Goal: Task Accomplishment & Management: Use online tool/utility

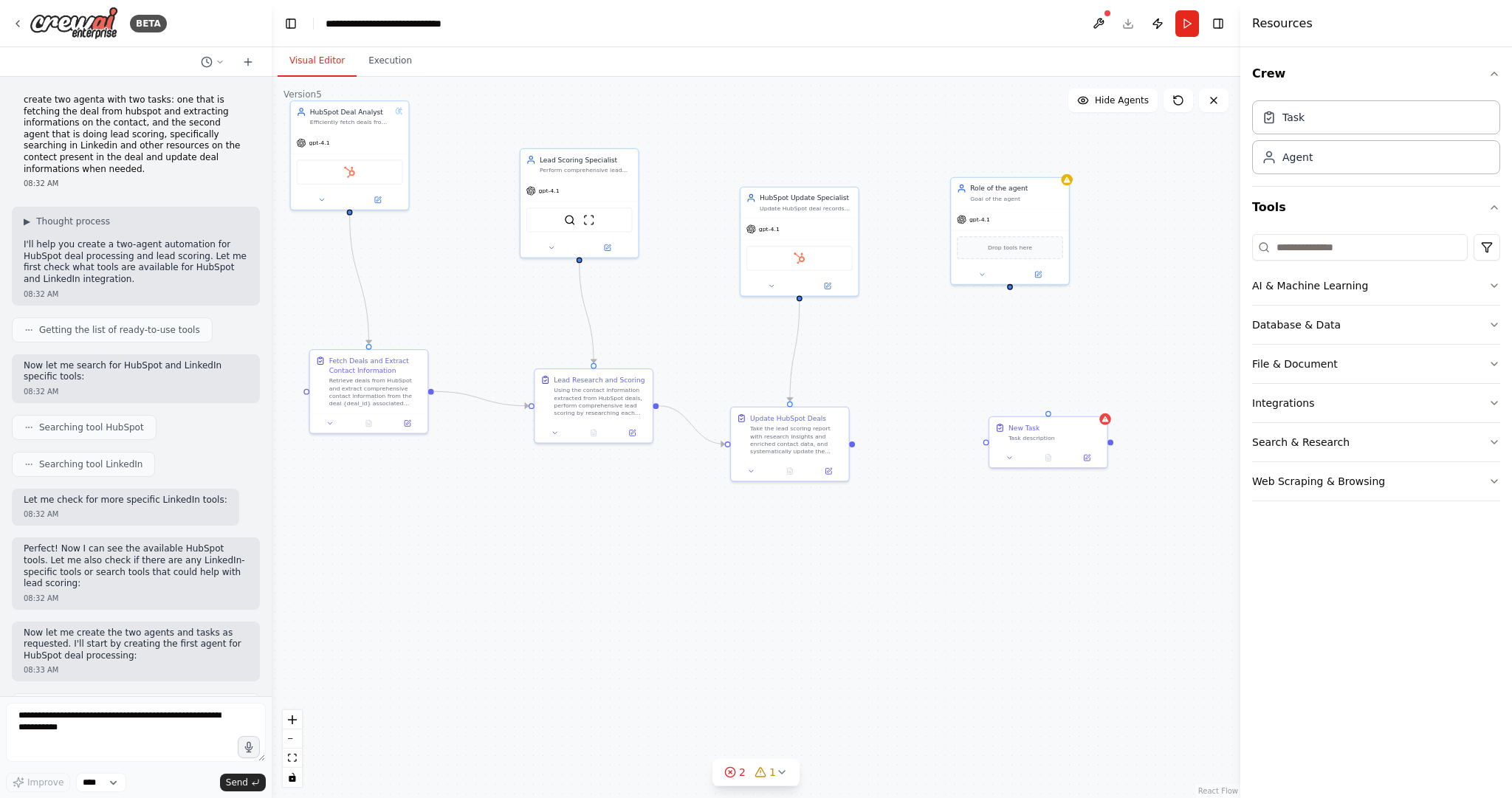
scroll to position [2572, 0]
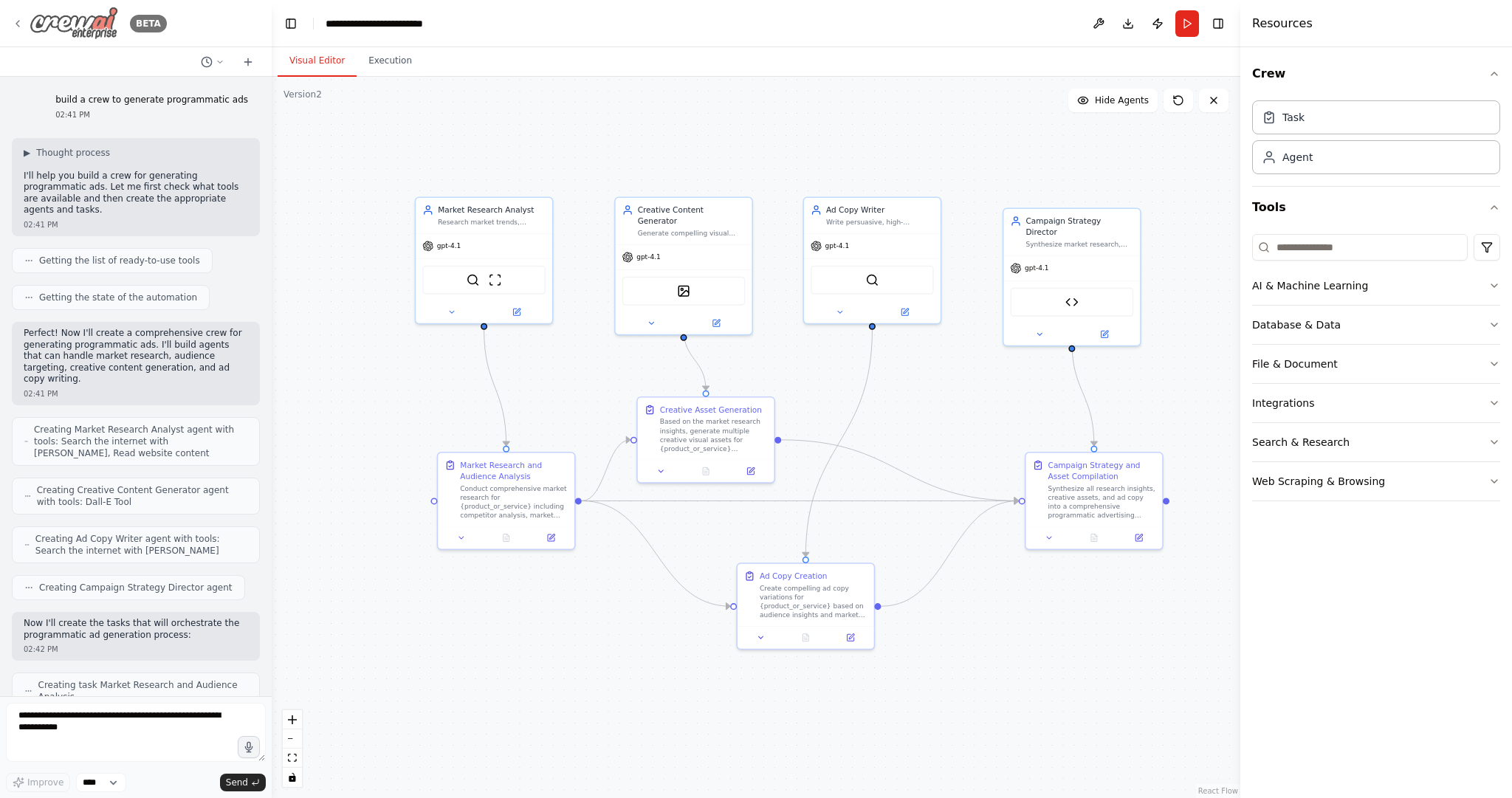
scroll to position [815, 0]
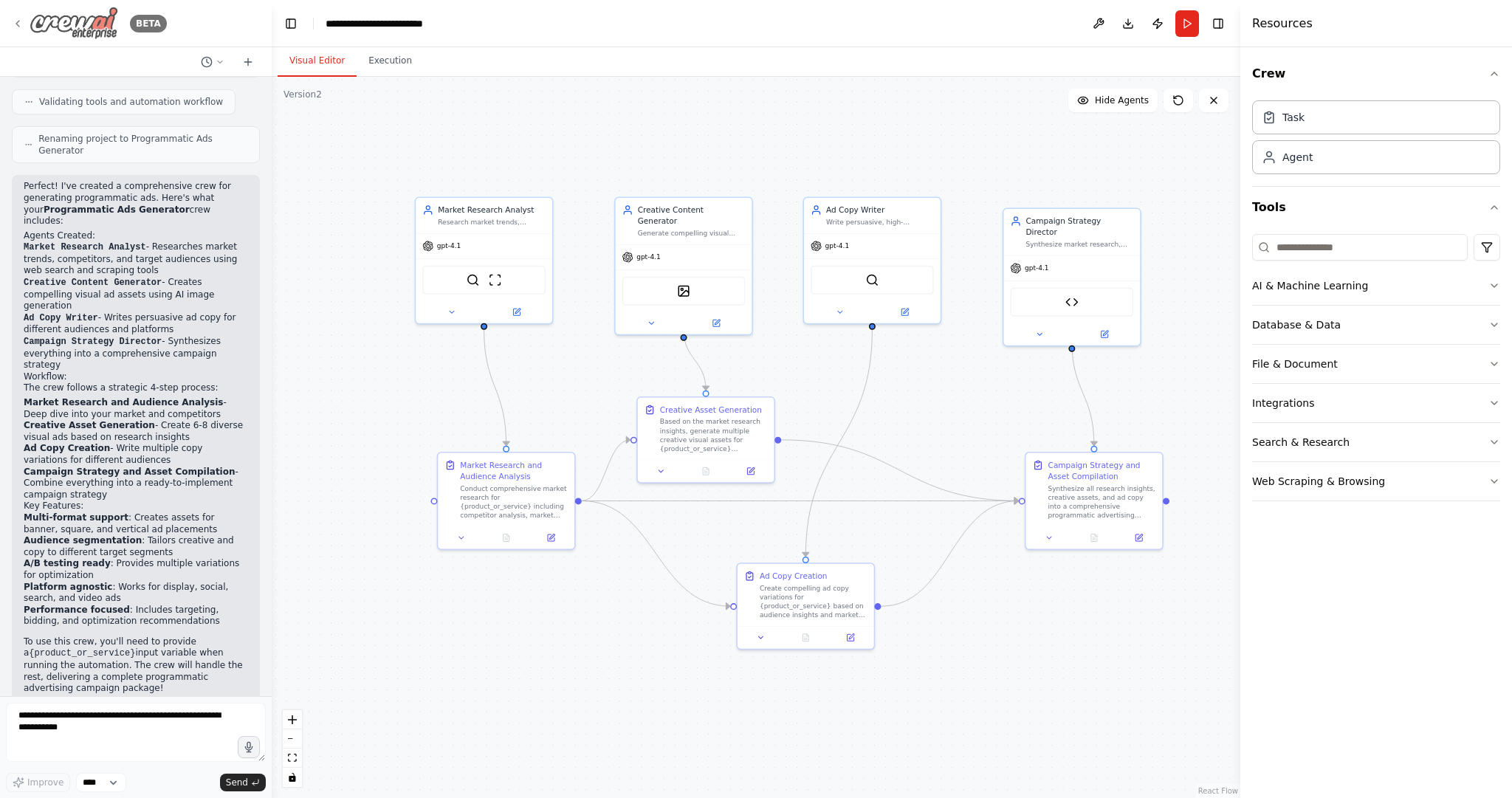
click at [20, 21] on icon at bounding box center [17, 24] width 11 height 11
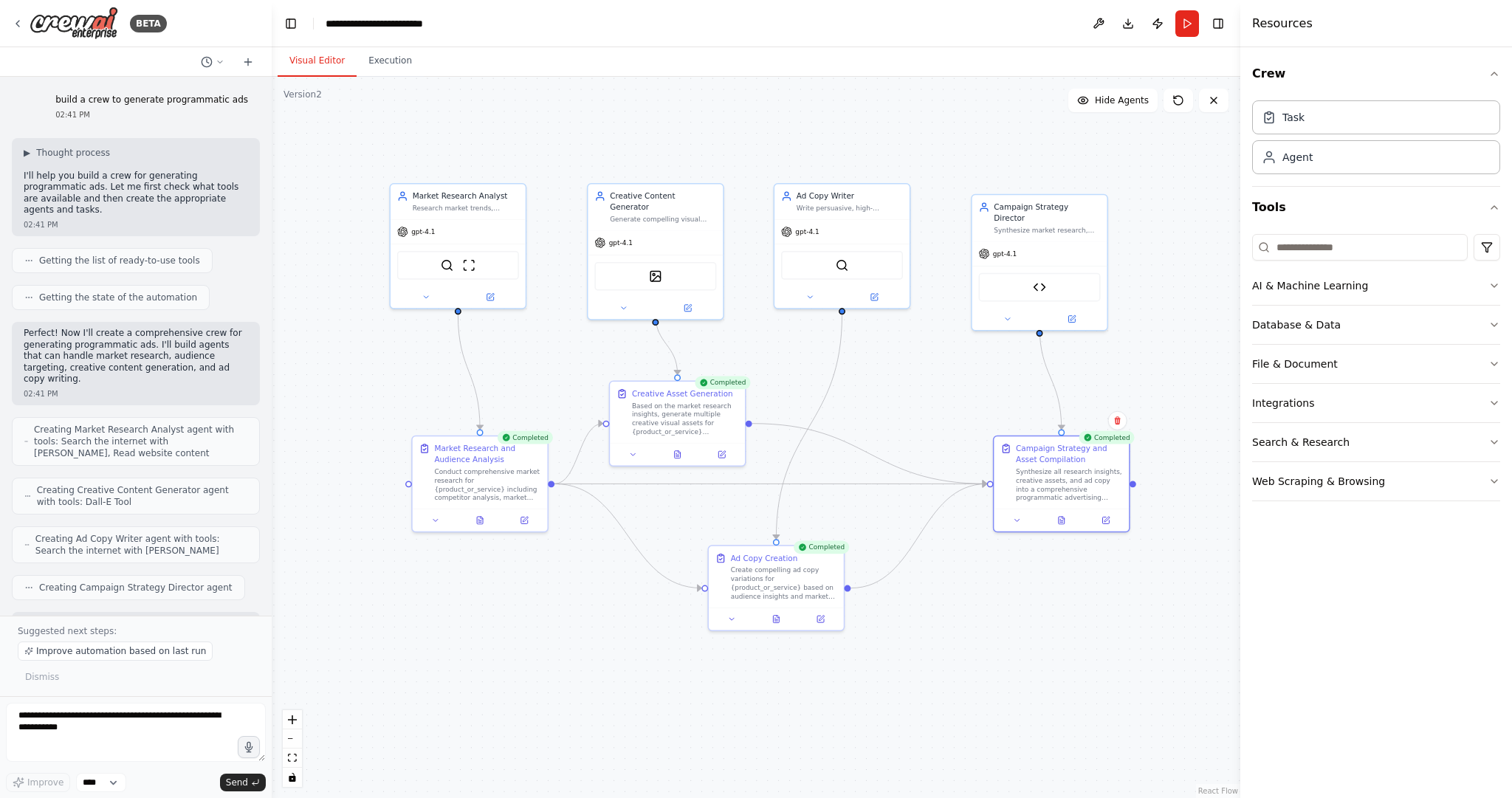
scroll to position [895, 0]
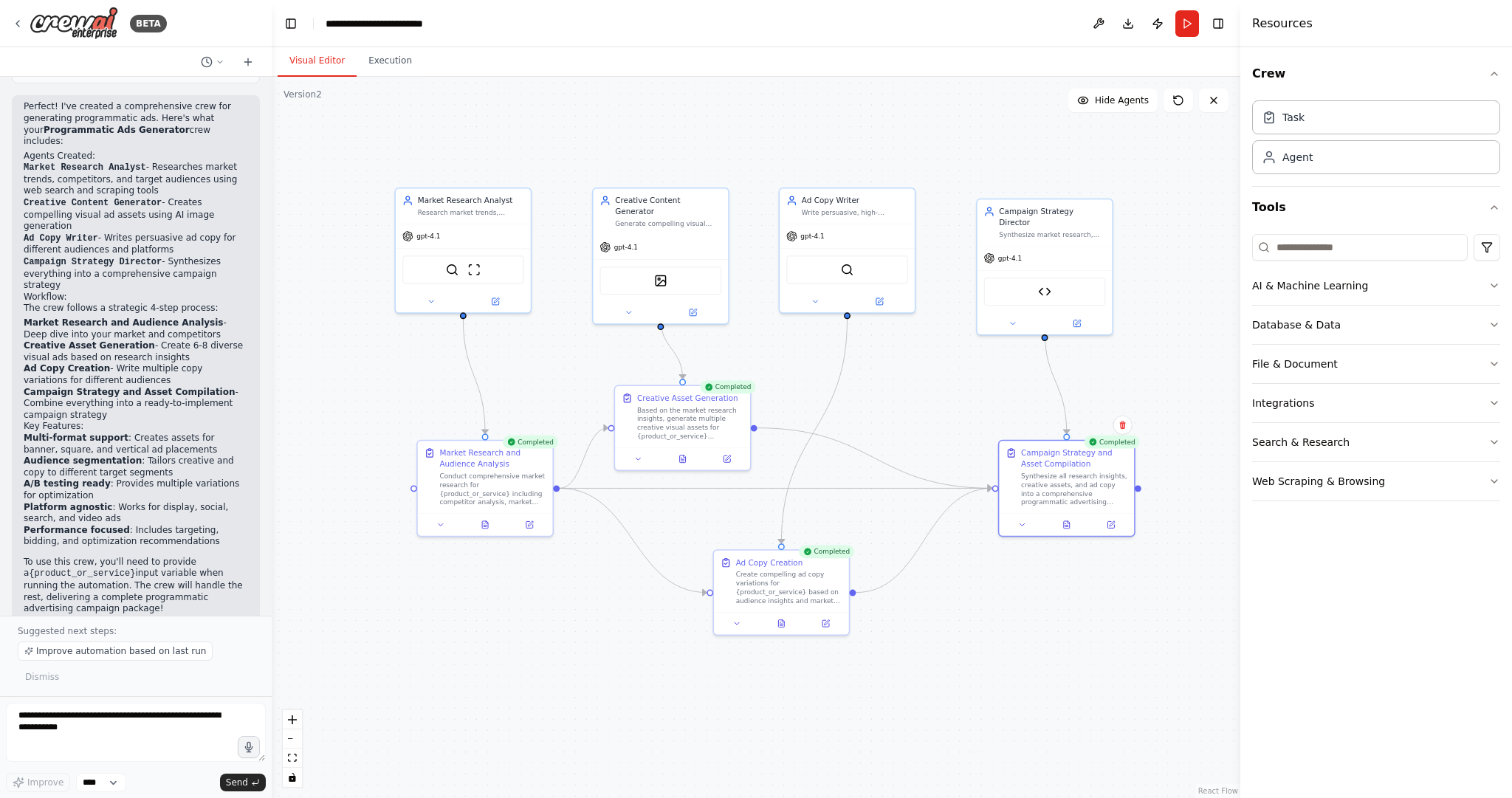
click at [722, 136] on div ".deletable-edge-delete-btn { width: 20px; height: 20px; border: 0px solid #ffff…" at bounding box center [755, 438] width 968 height 722
click at [786, 620] on button at bounding box center [781, 622] width 47 height 13
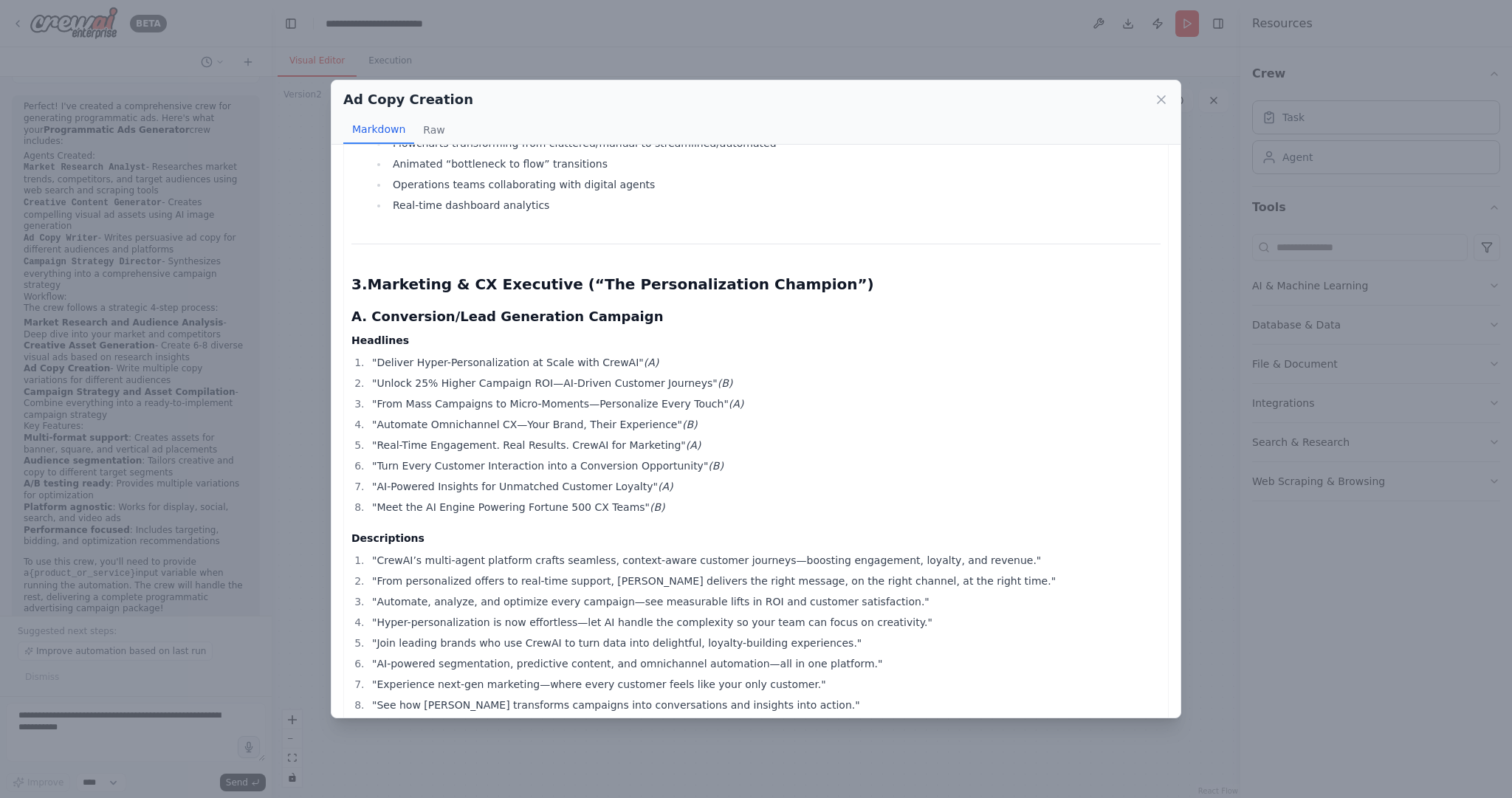
scroll to position [2182, 0]
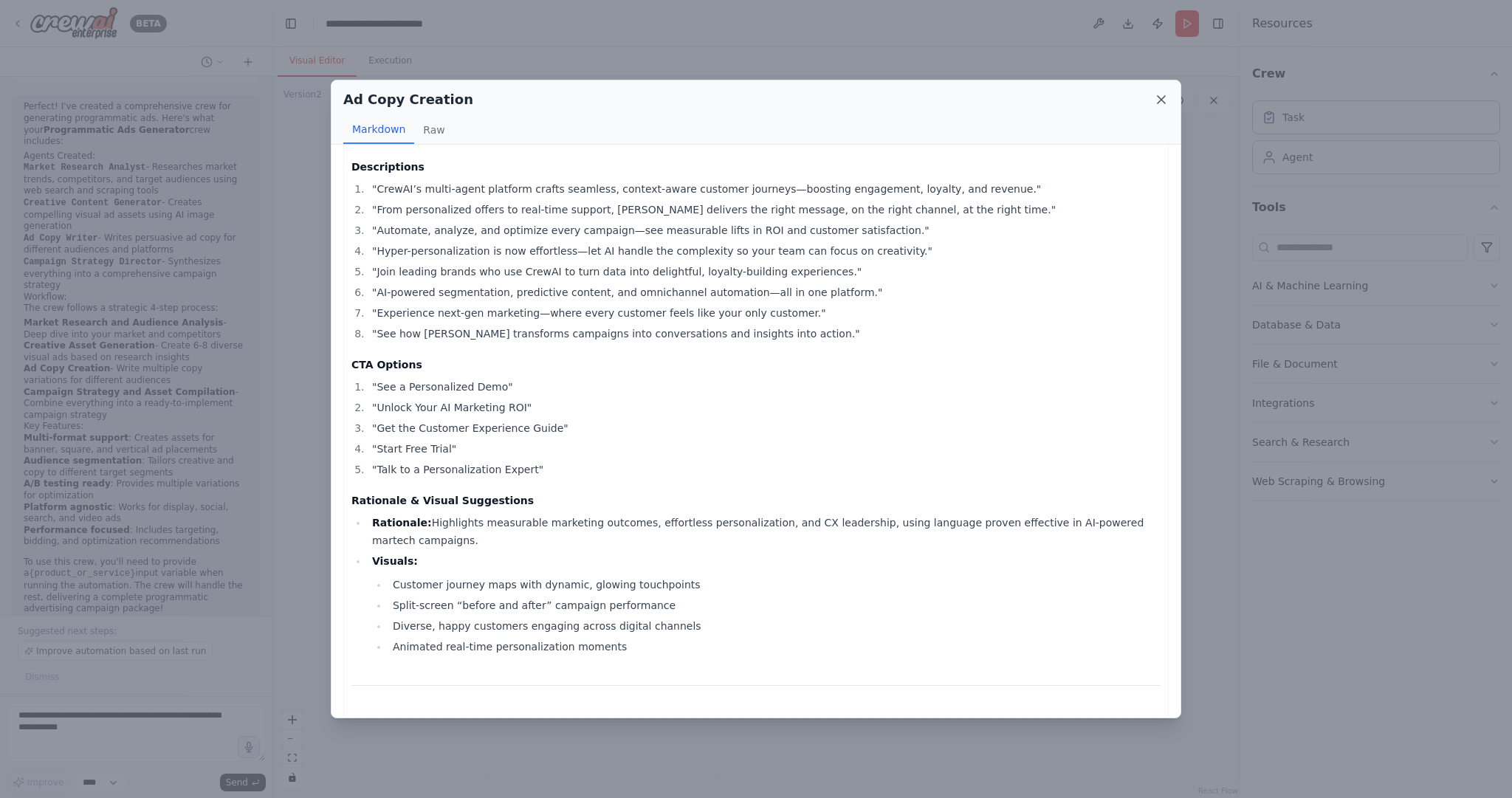
click at [1159, 94] on icon at bounding box center [1161, 100] width 15 height 15
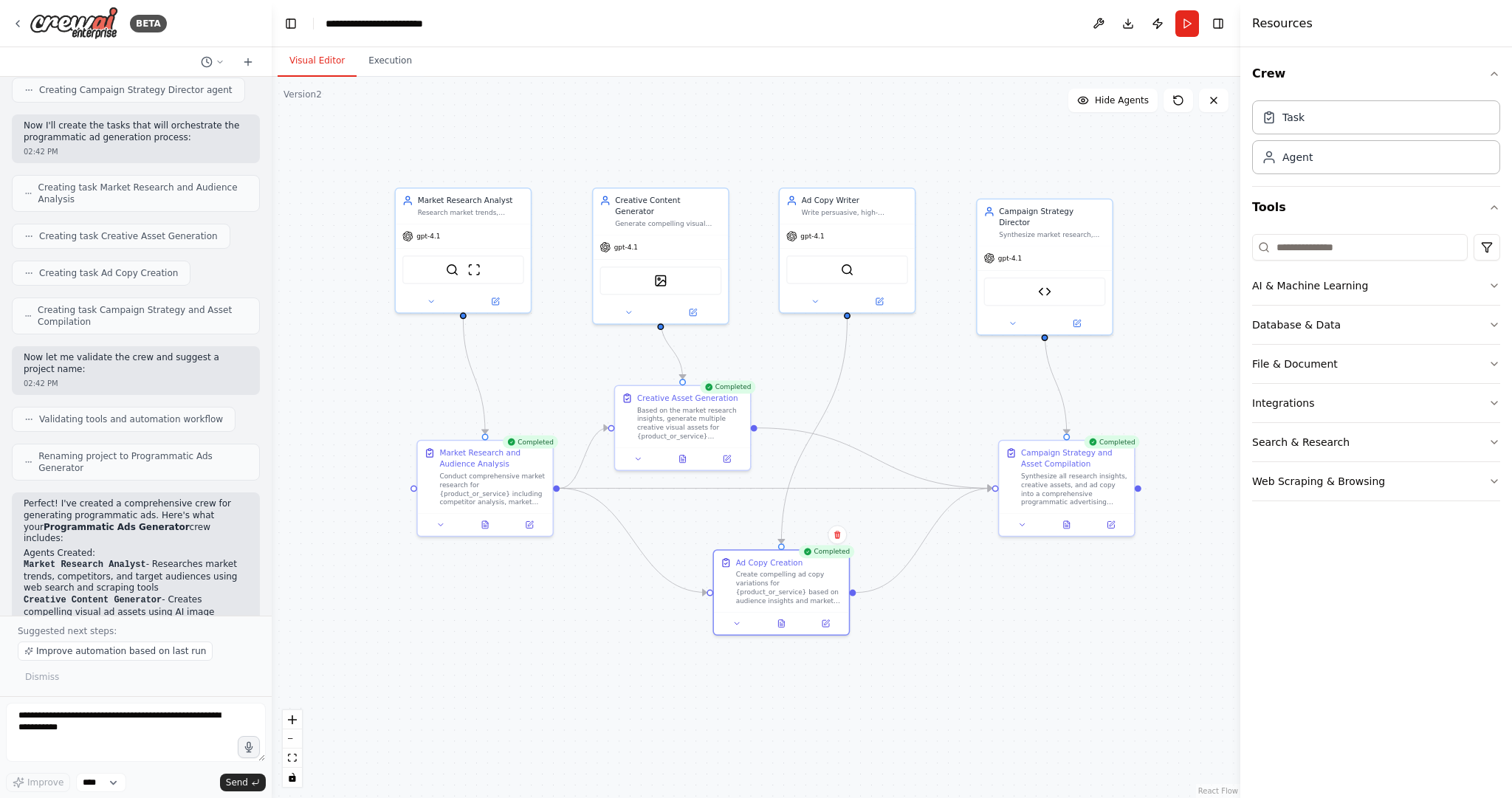
scroll to position [187, 0]
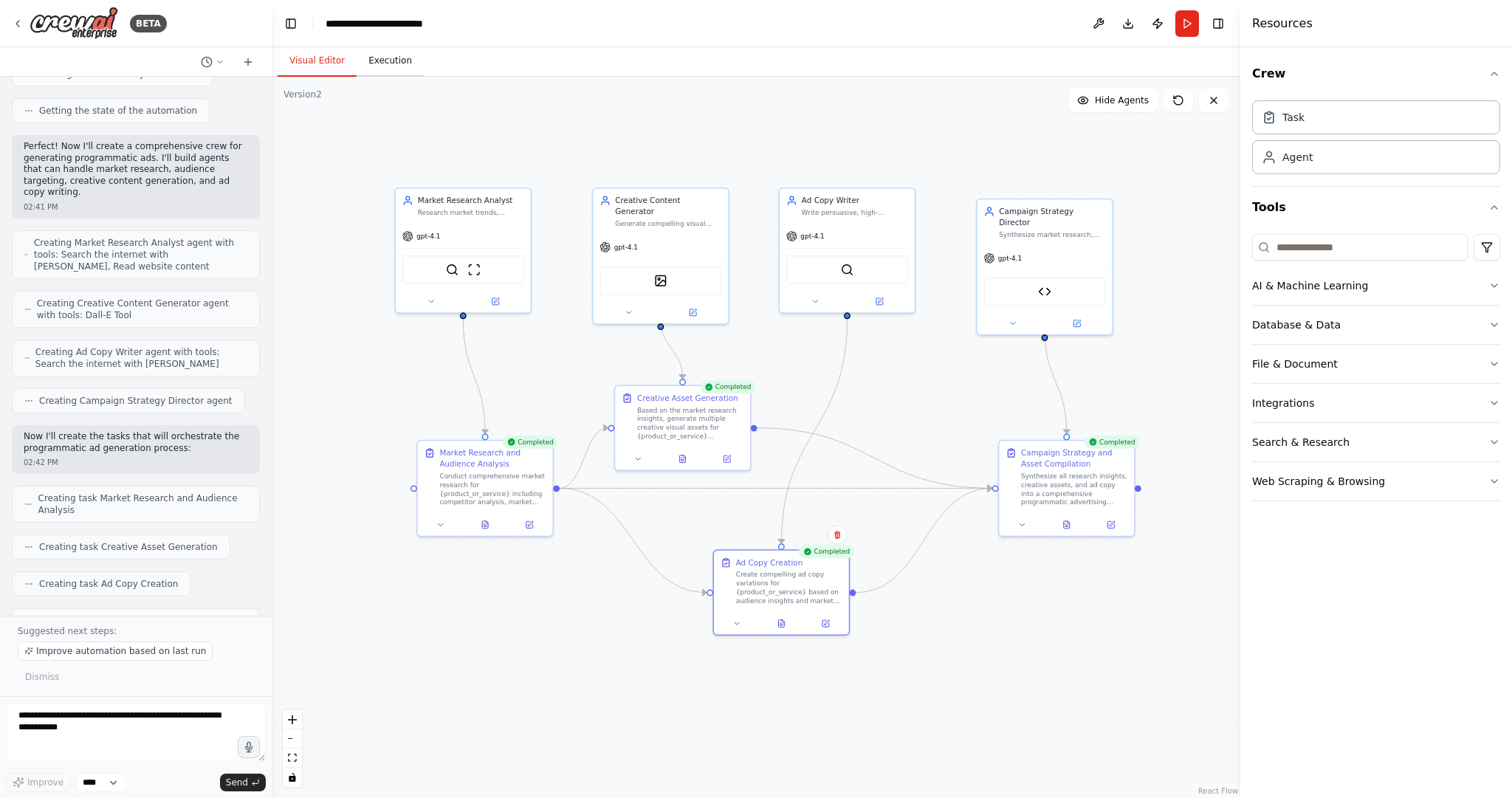
click at [388, 71] on button "Execution" at bounding box center [390, 62] width 67 height 31
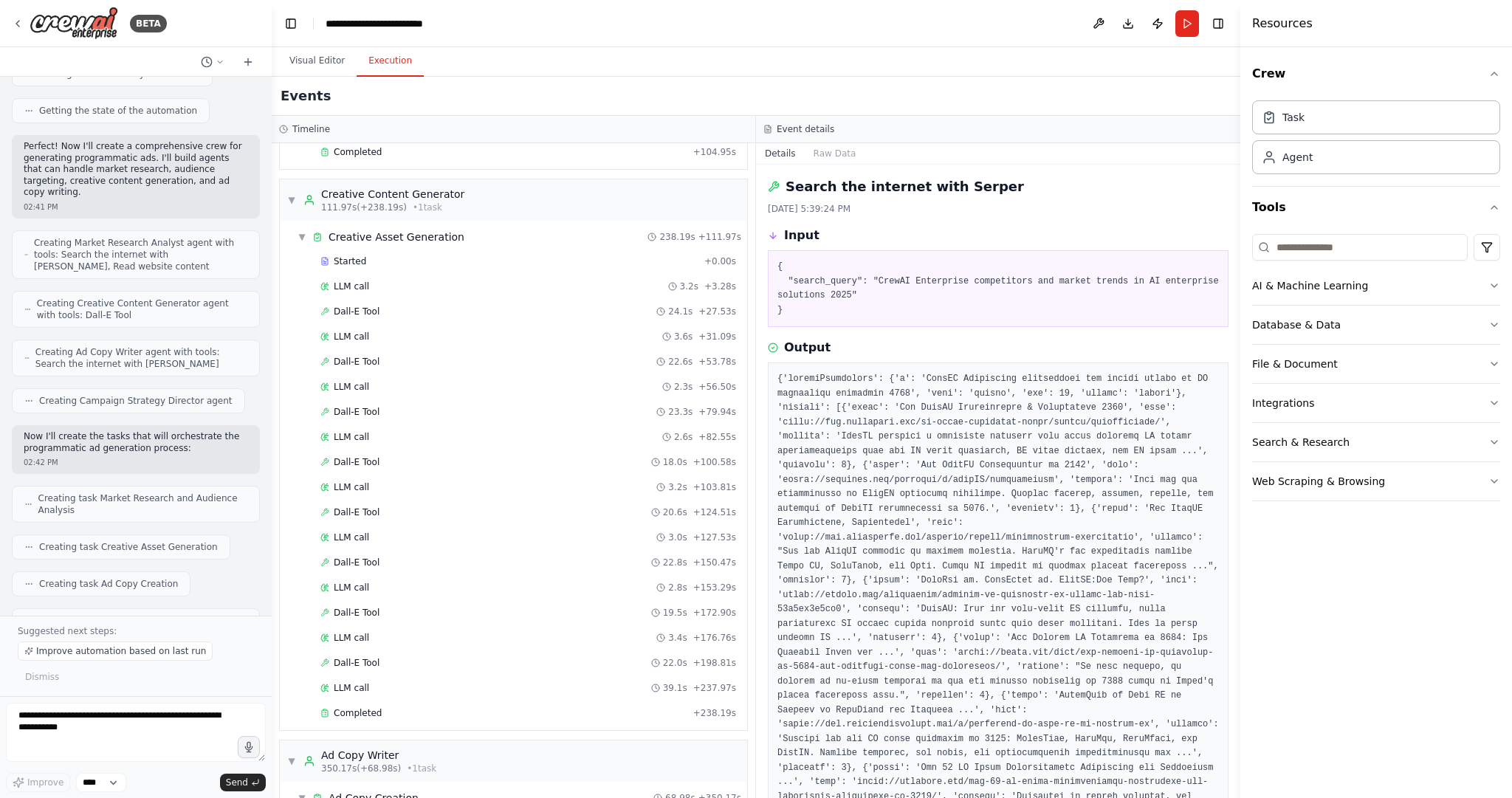
scroll to position [53, 0]
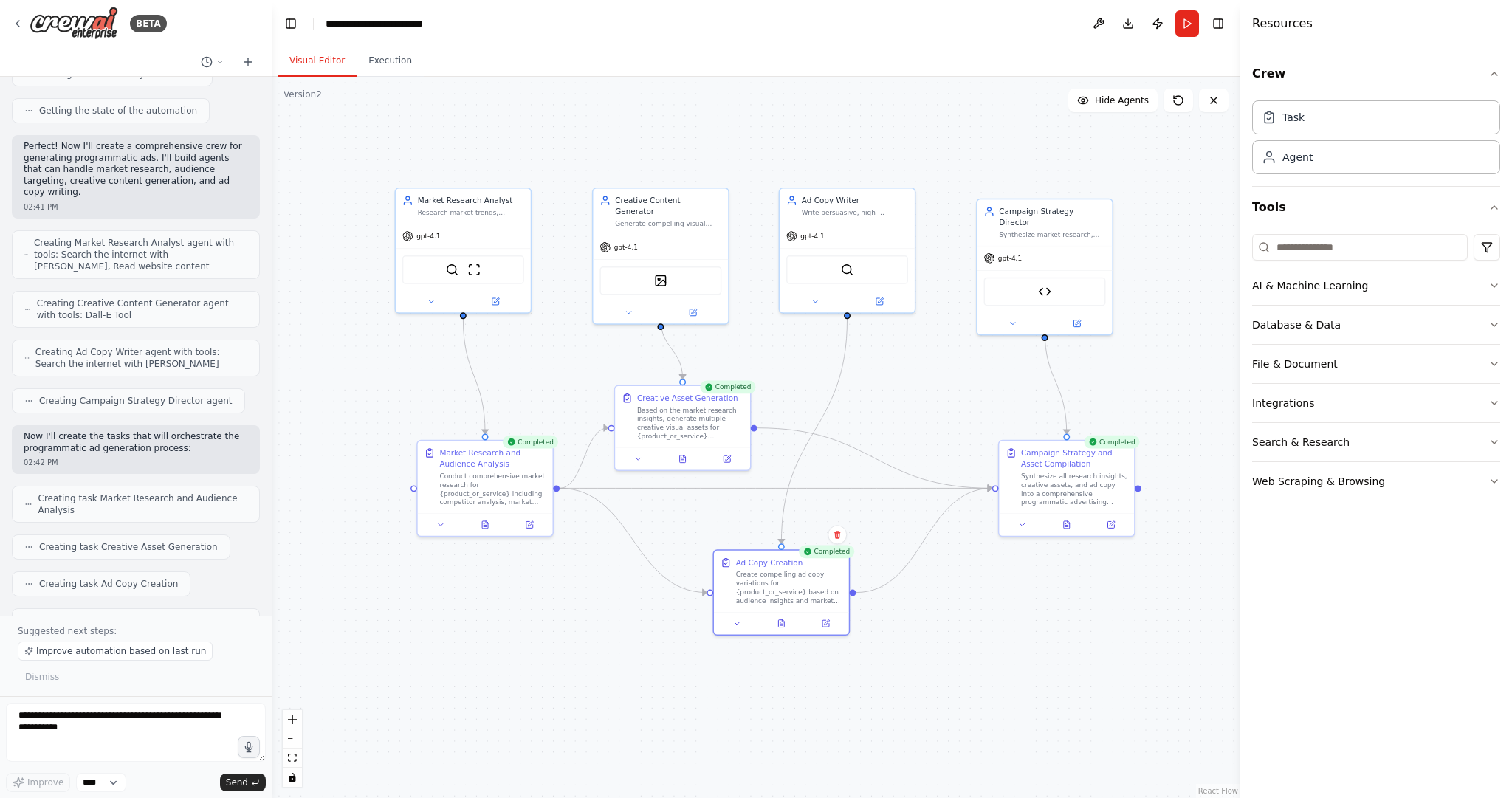
click at [314, 54] on button "Visual Editor" at bounding box center [317, 62] width 79 height 31
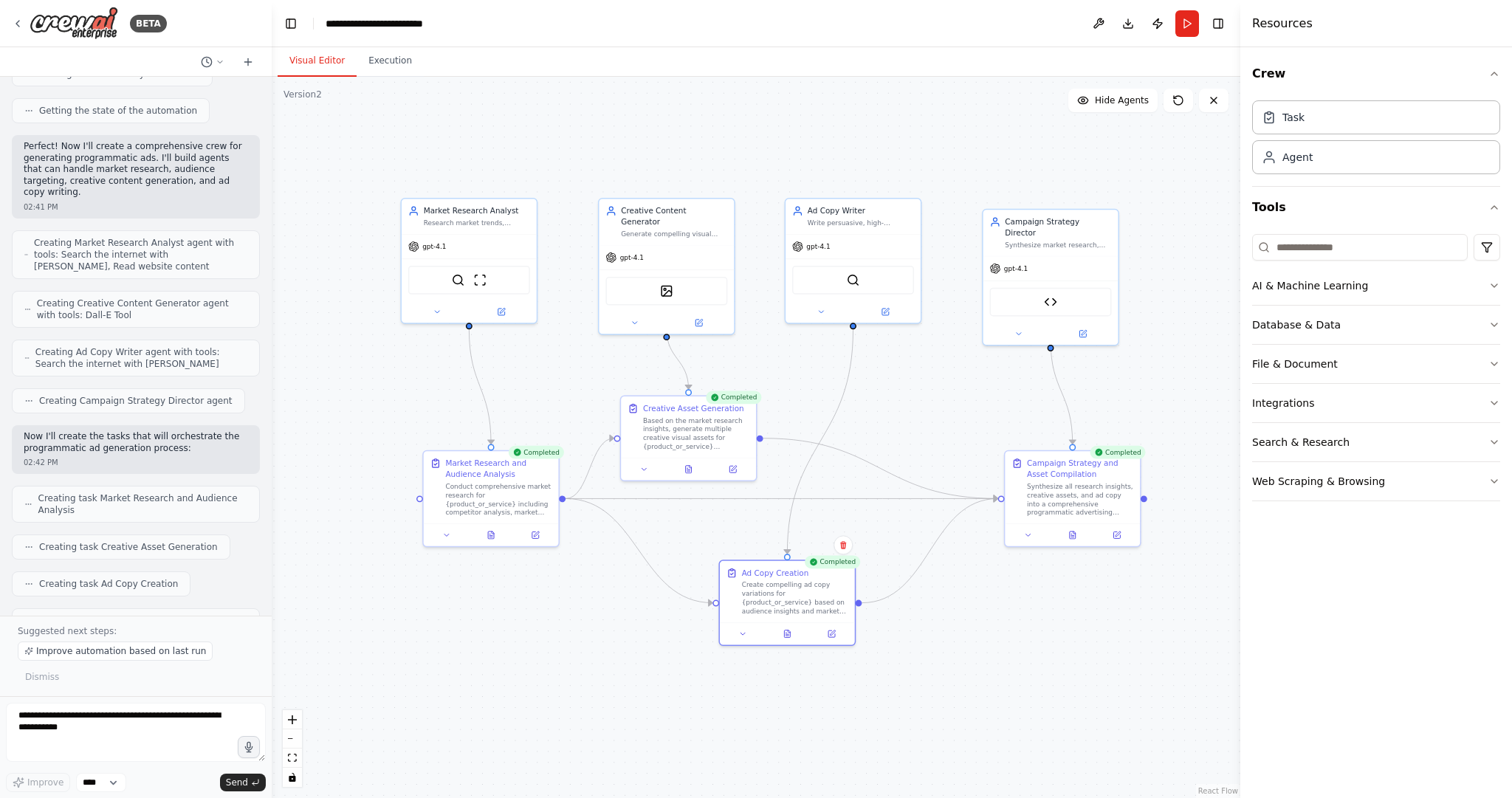
drag, startPoint x: 1136, startPoint y: 291, endPoint x: 1143, endPoint y: 298, distance: 9.9
click at [1143, 298] on div ".deletable-edge-delete-btn { width: 20px; height: 20px; border: 0px solid #ffff…" at bounding box center [755, 438] width 968 height 722
click at [19, 21] on icon at bounding box center [17, 24] width 11 height 11
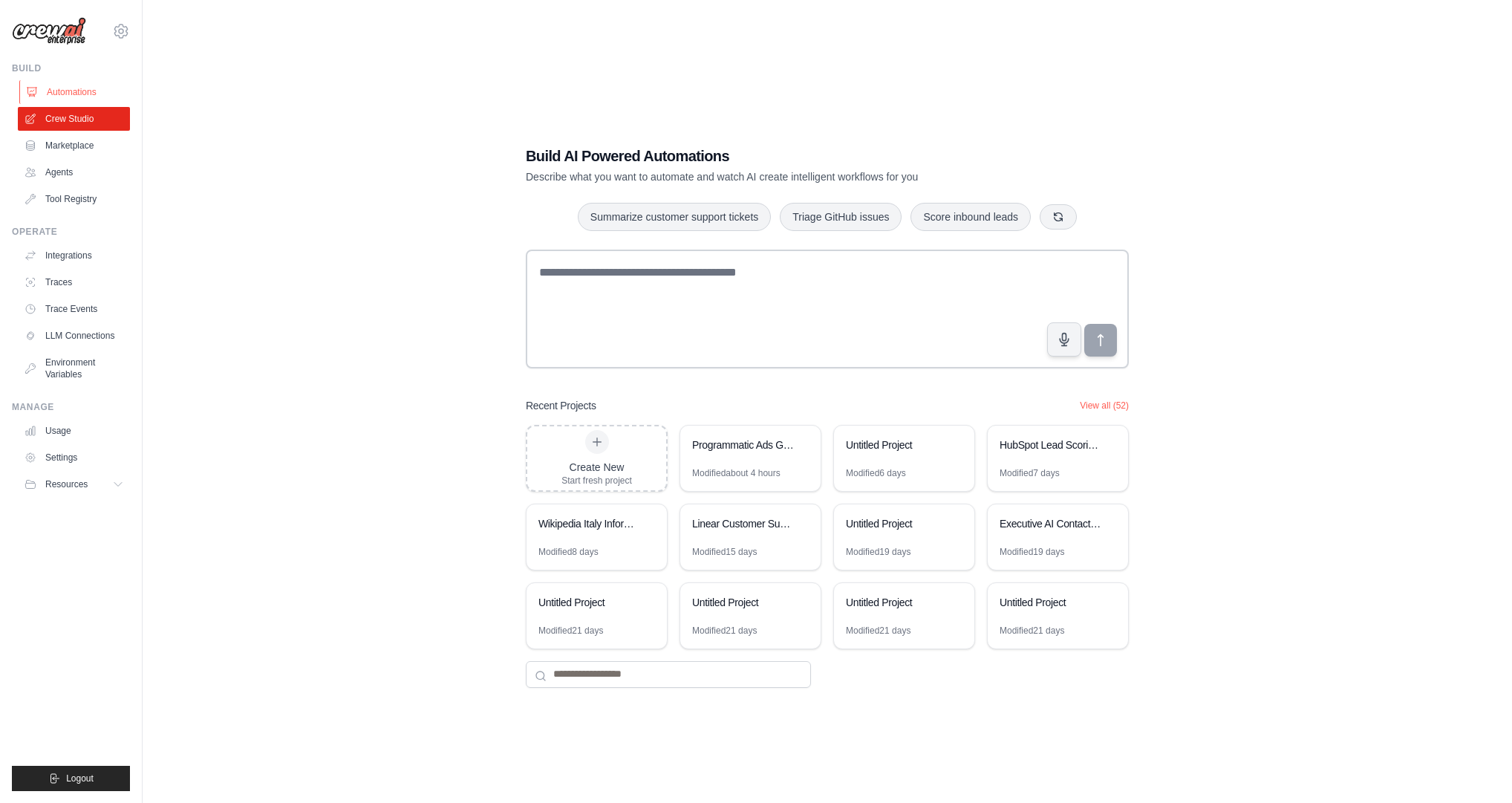
click at [63, 89] on link "Automations" at bounding box center [75, 92] width 112 height 24
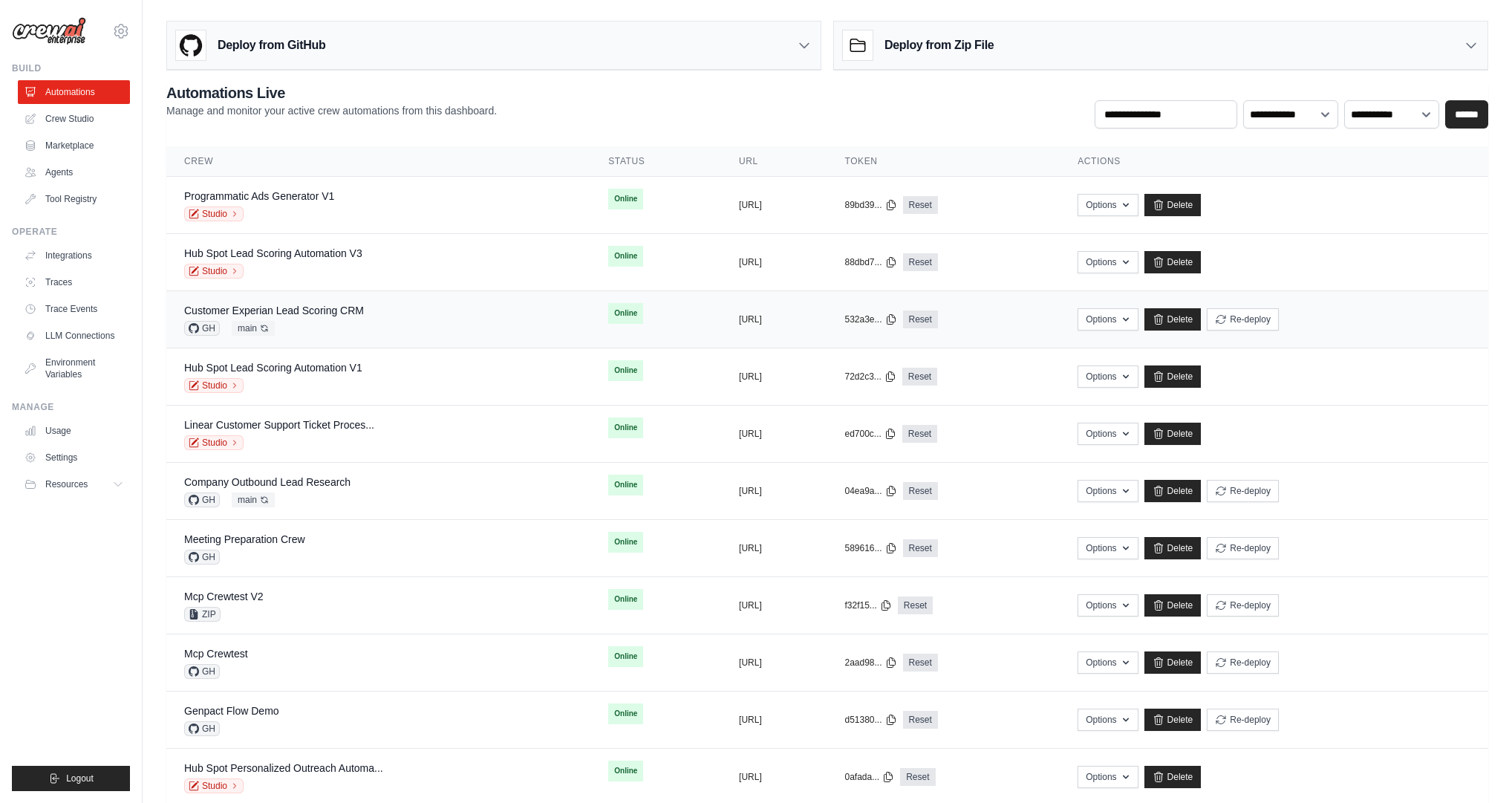
click at [307, 316] on div "Customer Experian Lead Scoring CRM" at bounding box center [274, 310] width 180 height 15
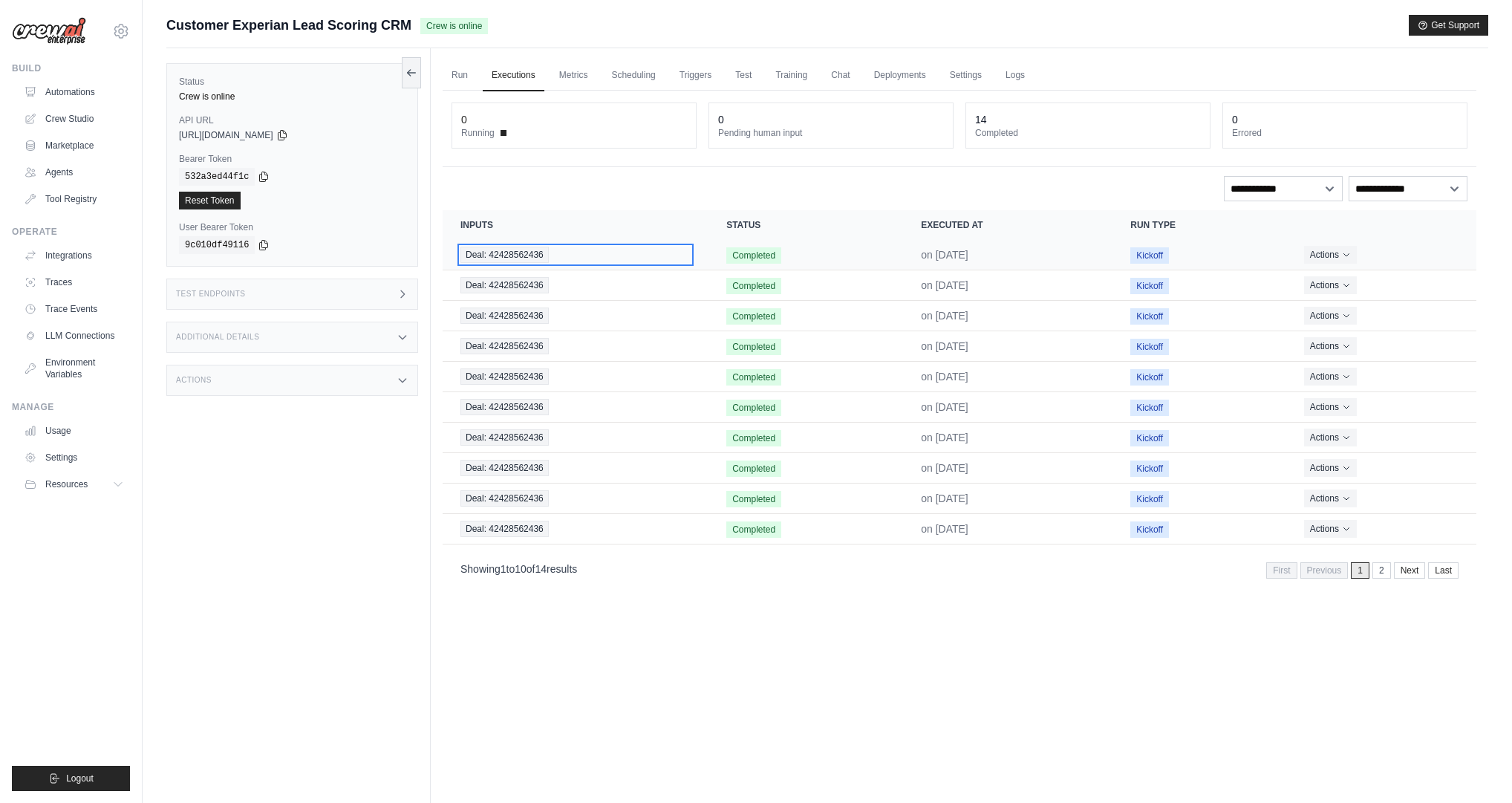
click at [608, 253] on div "Deal: 42428562436" at bounding box center [575, 255] width 230 height 17
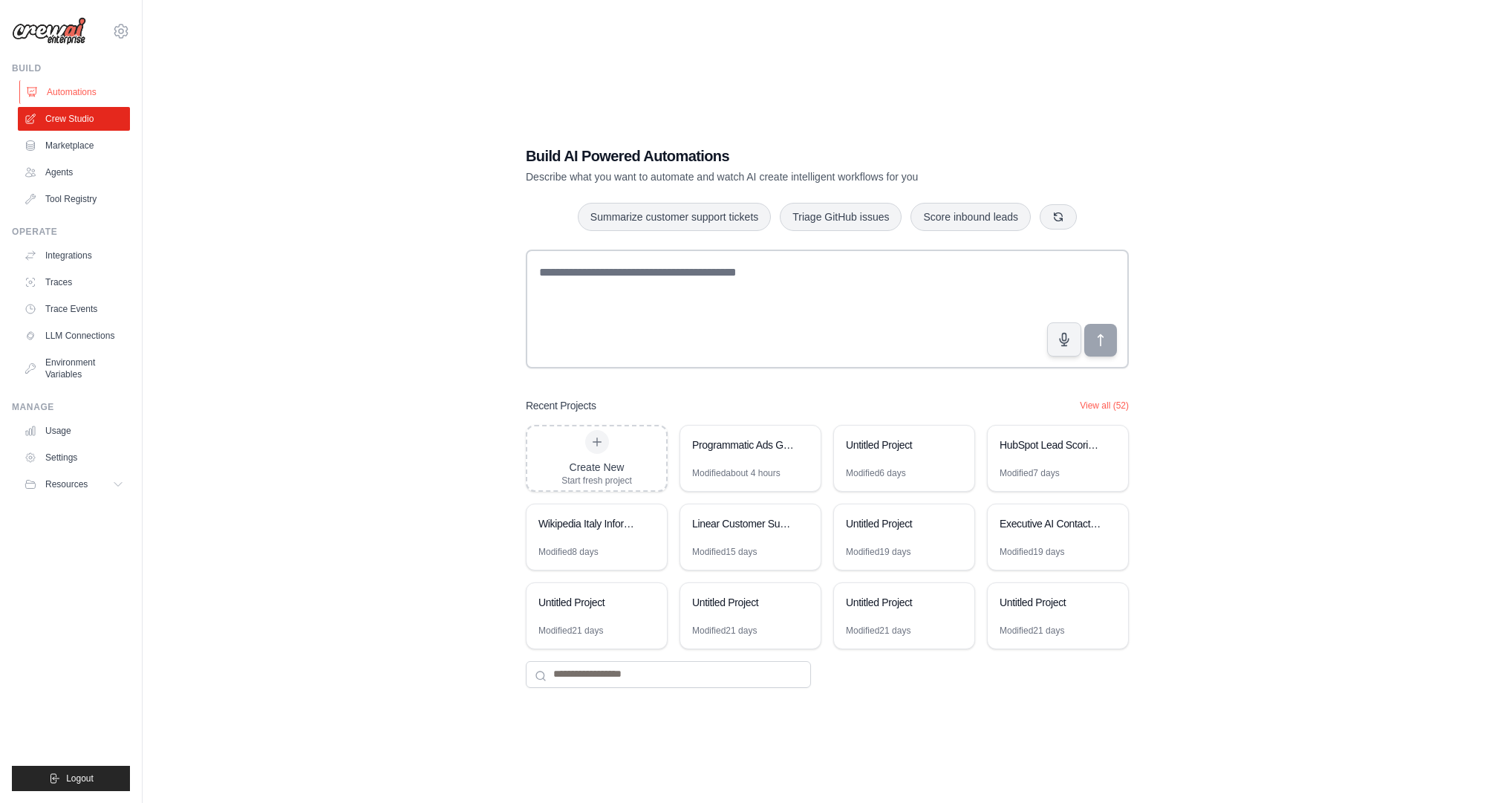
click at [68, 93] on link "Automations" at bounding box center [75, 92] width 112 height 24
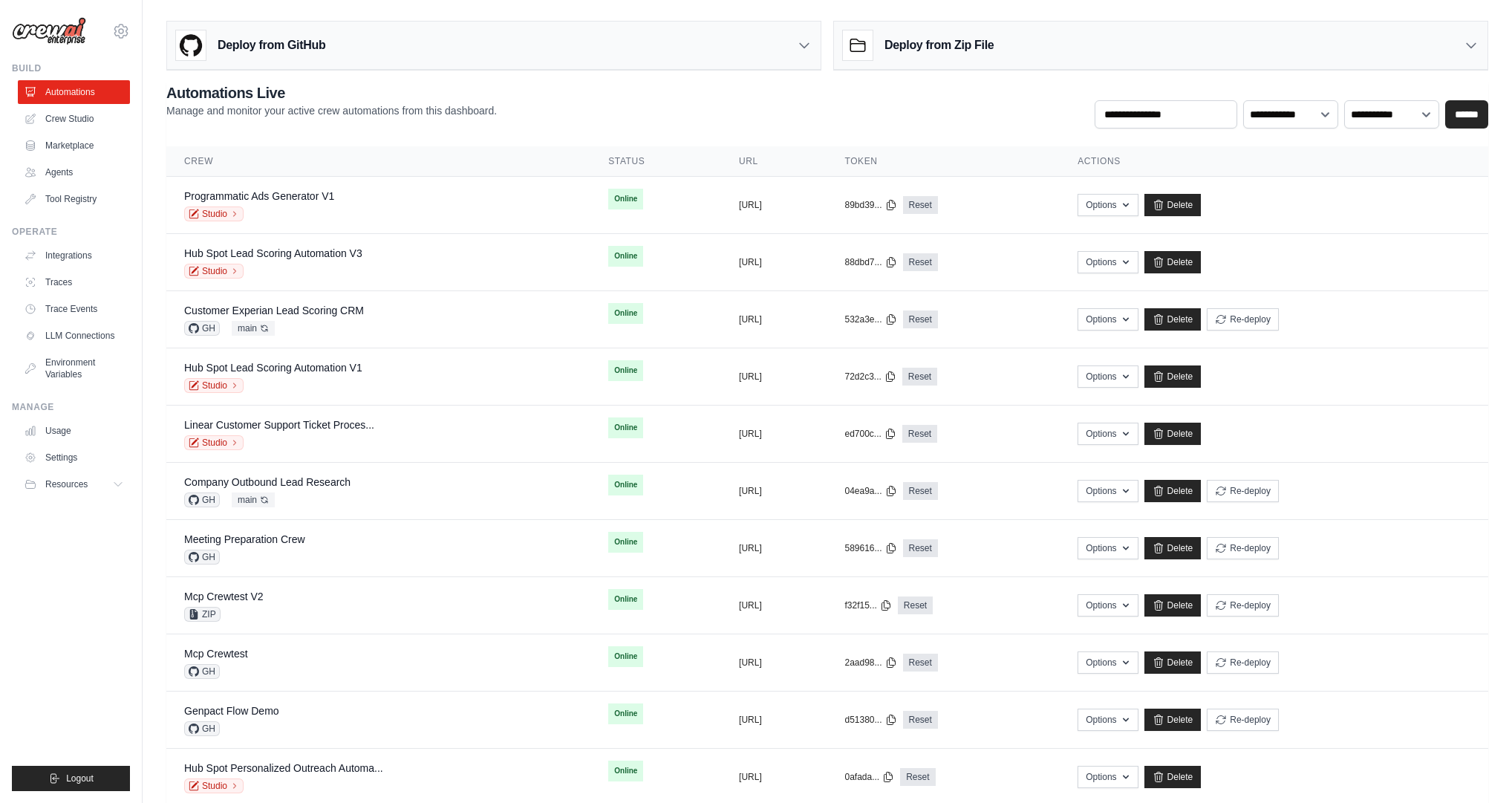
click at [355, 64] on div "Deploy from GitHub" at bounding box center [494, 45] width 653 height 49
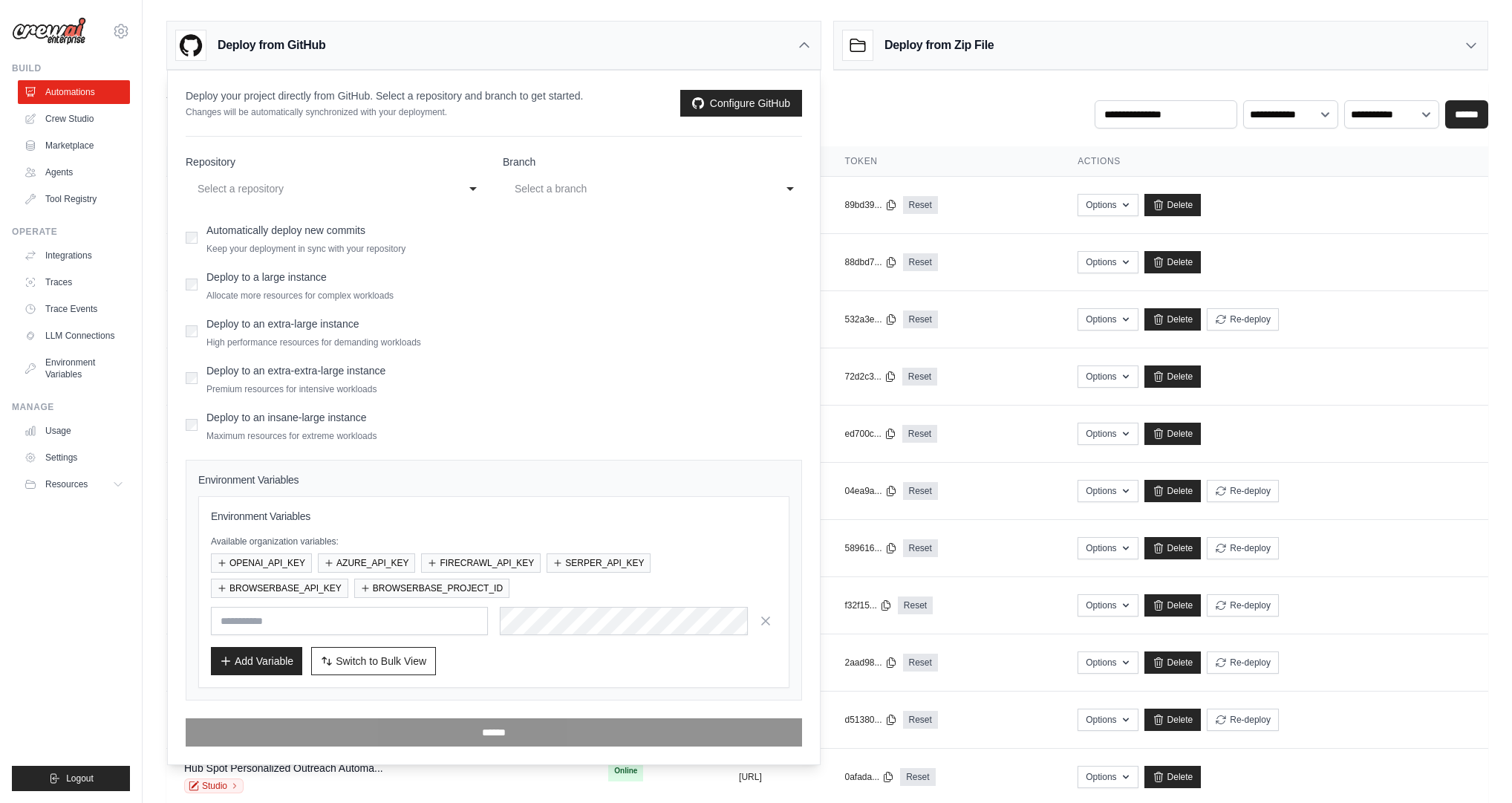
click at [440, 52] on div "Deploy from GitHub" at bounding box center [494, 45] width 653 height 49
